Goal: Entertainment & Leisure: Consume media (video, audio)

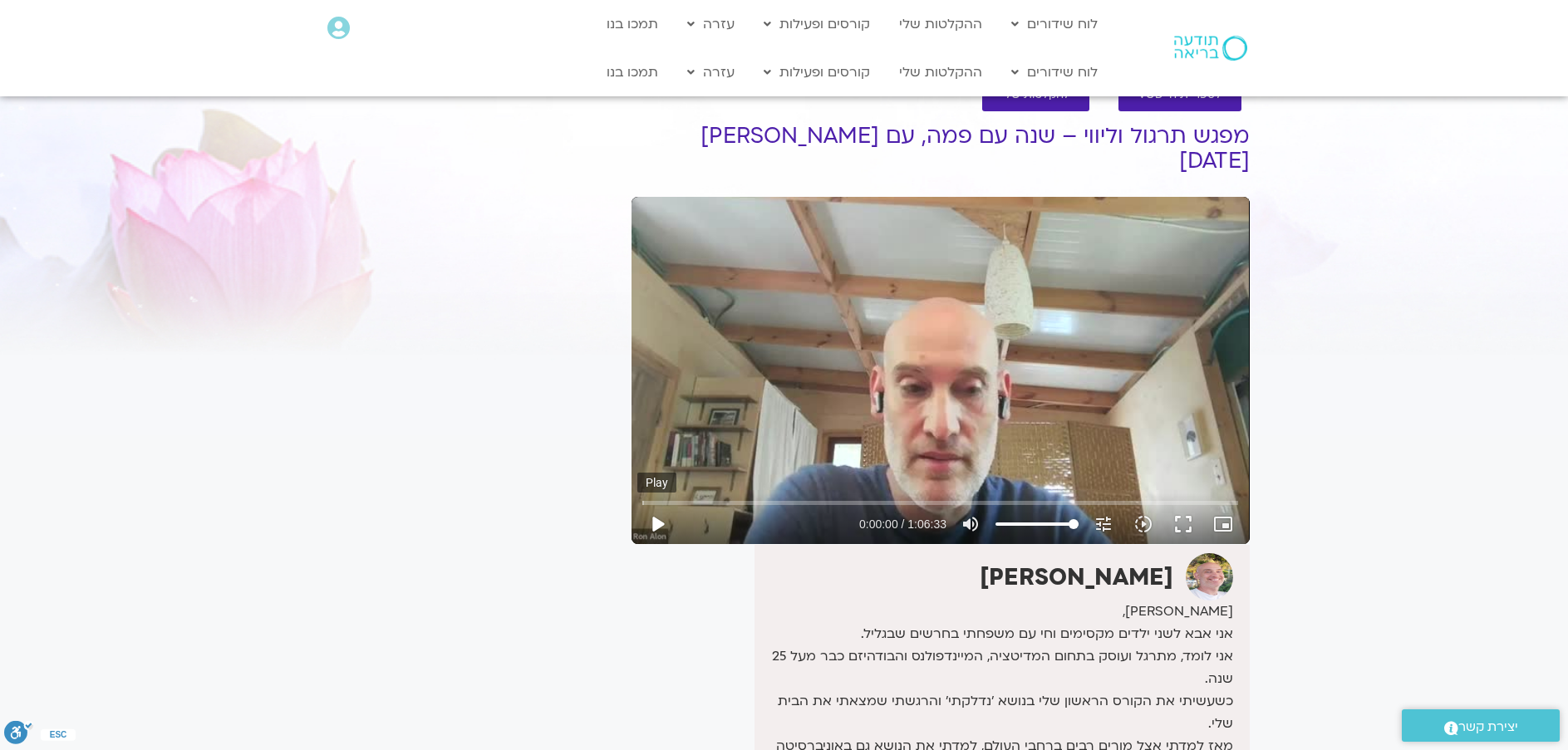
click at [666, 504] on button "play_arrow" at bounding box center [657, 524] width 40 height 40
click at [852, 498] on input "Seek" at bounding box center [940, 502] width 596 height 10
click at [865, 498] on input "Seek" at bounding box center [940, 502] width 596 height 10
click at [873, 498] on input "Seek" at bounding box center [940, 502] width 596 height 10
click at [659, 504] on button "pause" at bounding box center [657, 524] width 40 height 40
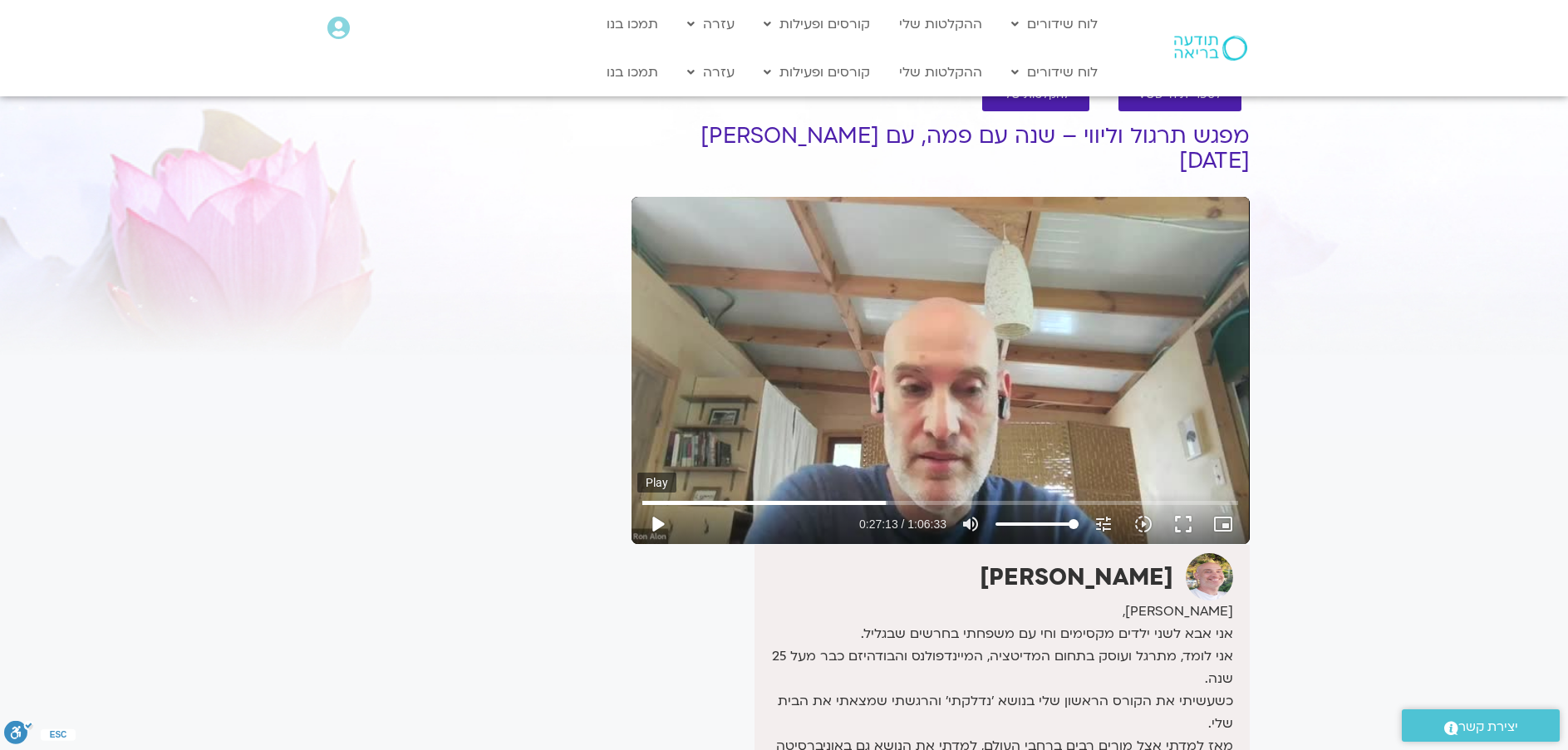
click at [658, 504] on button "play_arrow" at bounding box center [657, 524] width 40 height 40
drag, startPoint x: 1030, startPoint y: 484, endPoint x: 1363, endPoint y: 128, distance: 487.5
click at [1363, 128] on section "לספריית ה-VOD להקלטות שלי מפגש תרגול וליווי – שנה עם פמה, עם רון אלון 15/06/25 …" at bounding box center [784, 555] width 1568 height 987
click at [1097, 498] on input "Seek" at bounding box center [940, 502] width 596 height 10
click at [1106, 498] on input "Seek" at bounding box center [940, 502] width 596 height 10
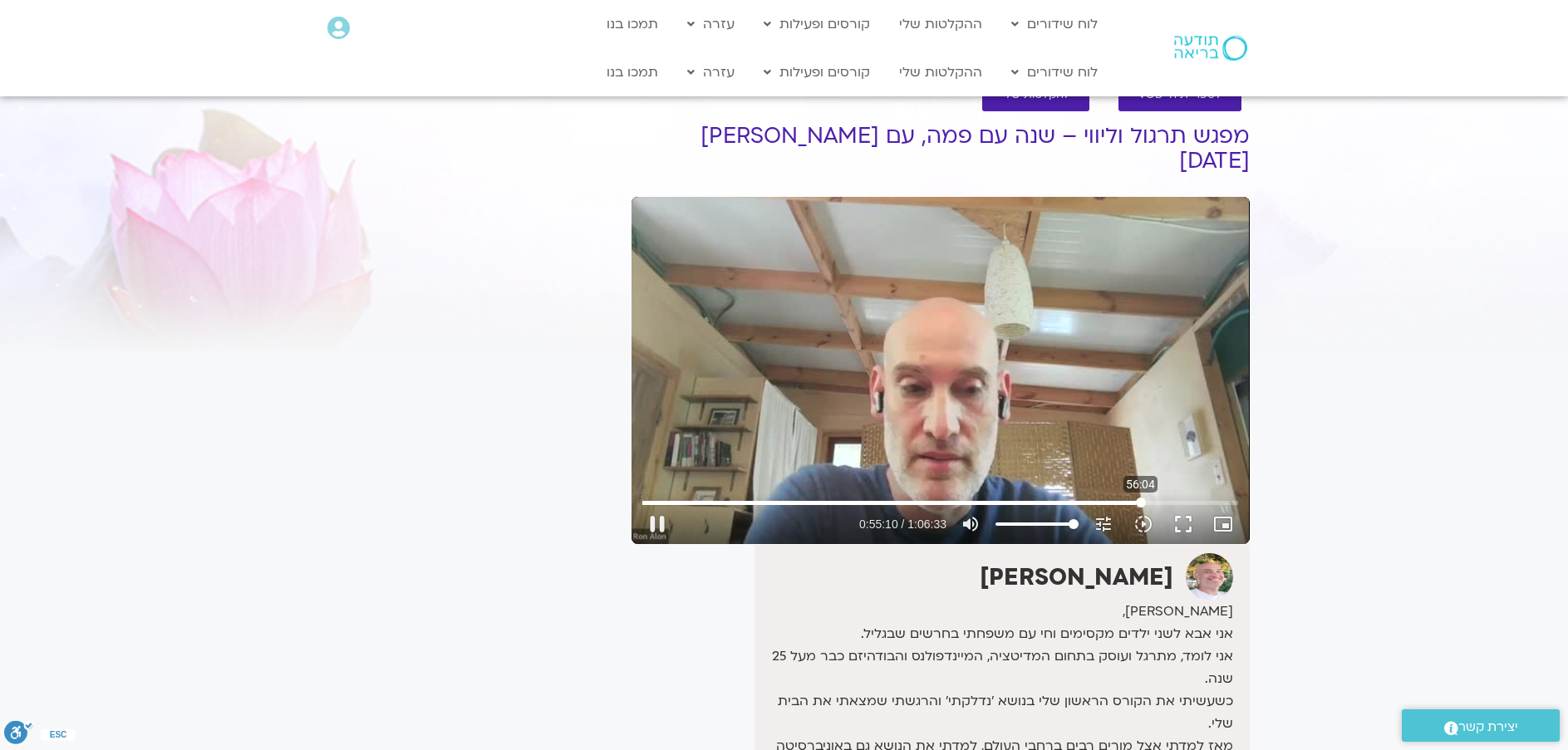
click at [1141, 498] on input "Seek" at bounding box center [940, 502] width 596 height 10
click at [1149, 498] on input "Seek" at bounding box center [940, 502] width 596 height 10
click at [1159, 498] on input "Seek" at bounding box center [940, 502] width 596 height 10
click at [1168, 498] on input "Seek" at bounding box center [940, 502] width 596 height 10
click at [1203, 498] on input "Seek" at bounding box center [940, 502] width 596 height 10
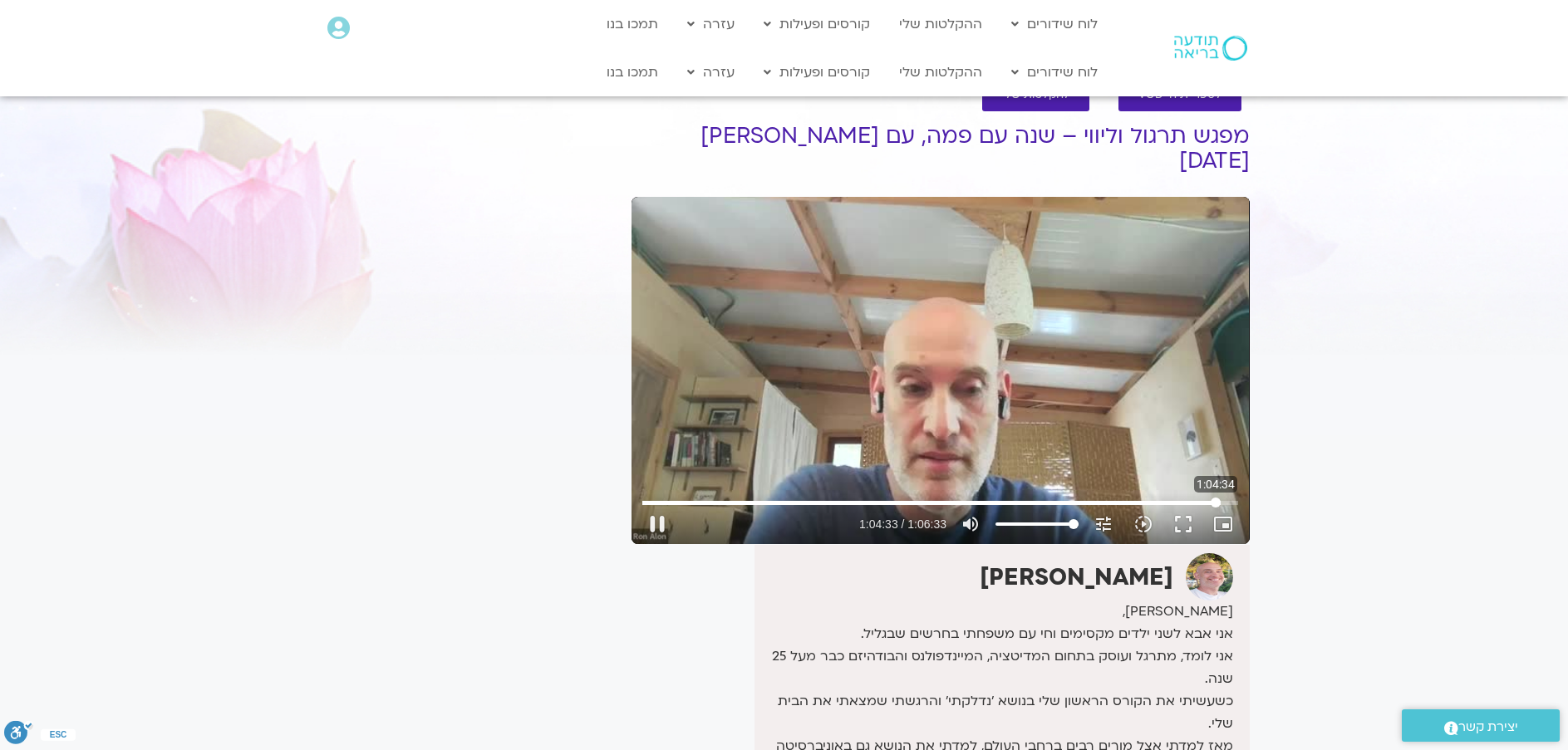
click at [1216, 498] on input "Seek" at bounding box center [940, 502] width 596 height 10
click at [1224, 498] on input "Seek" at bounding box center [940, 502] width 596 height 10
type input "3973.411329"
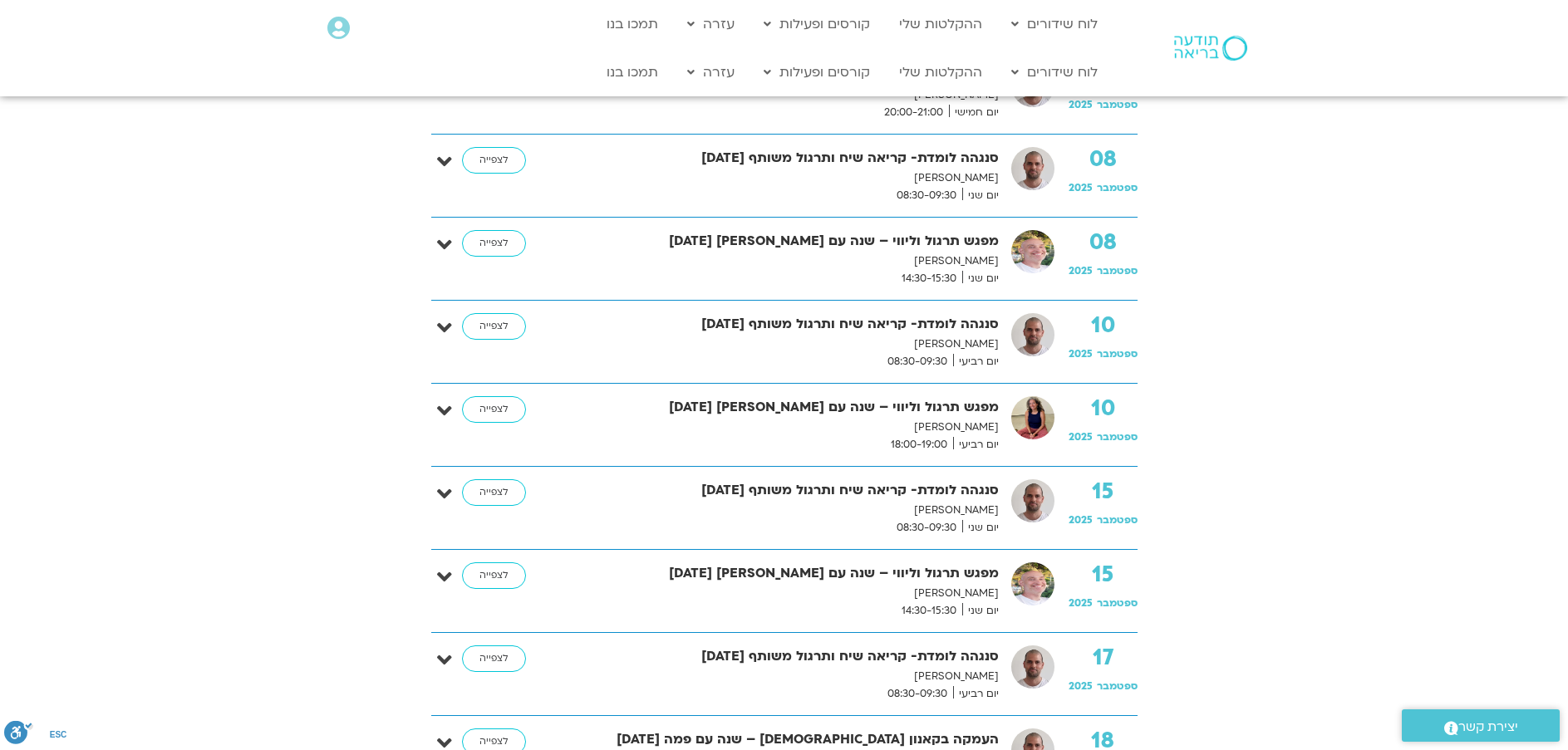
scroll to position [166, 0]
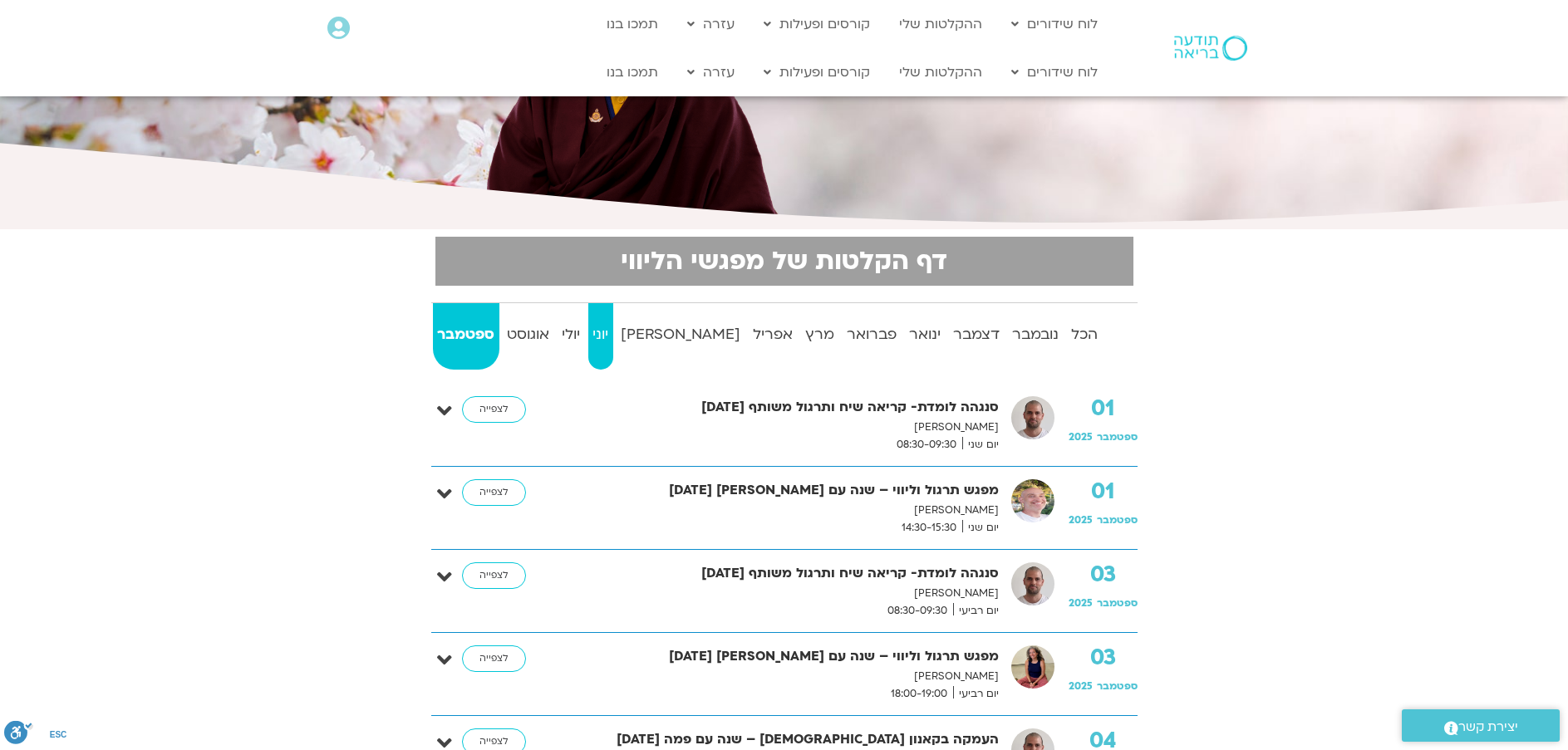
click at [613, 333] on strong "יוני" at bounding box center [600, 334] width 25 height 25
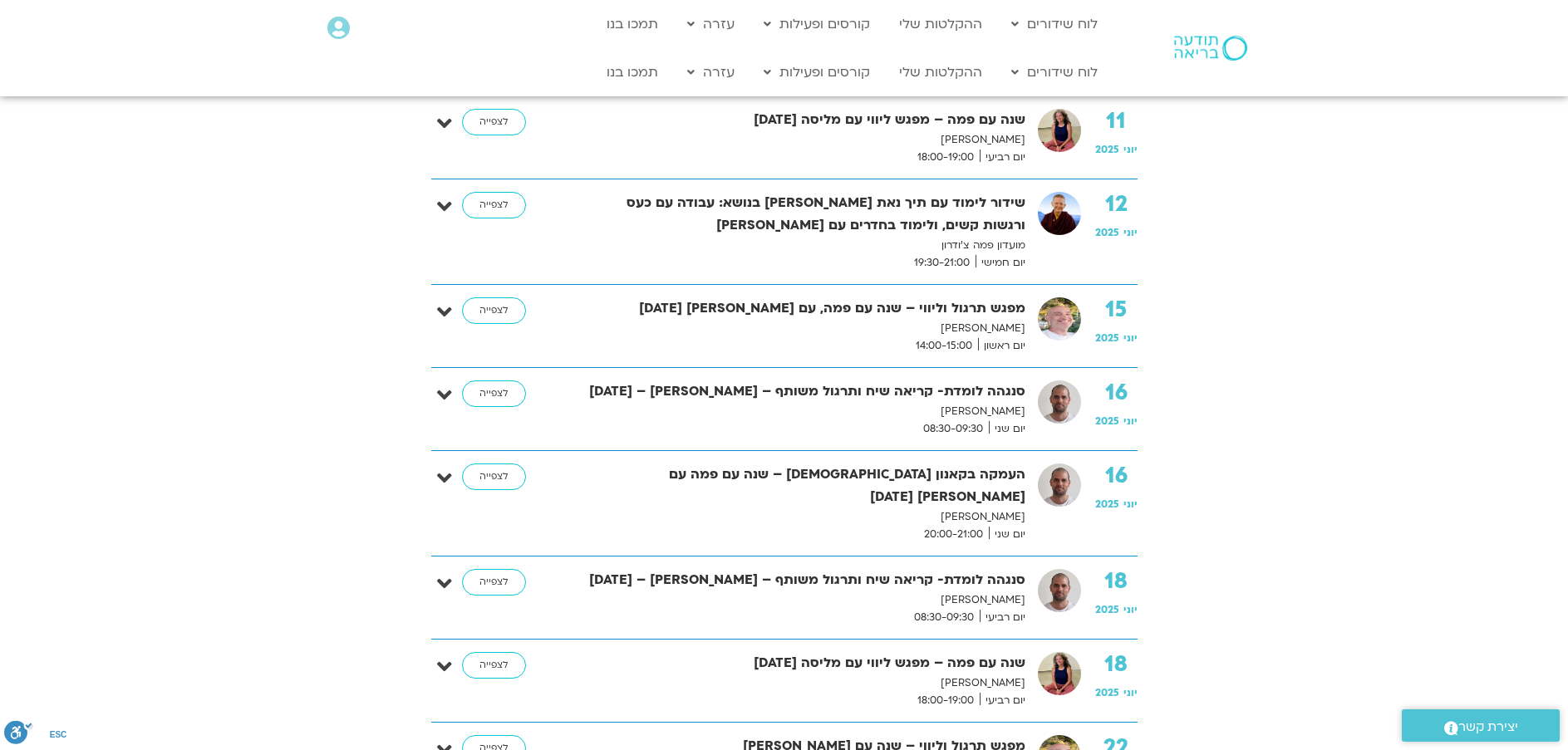
scroll to position [1080, 0]
